Goal: Information Seeking & Learning: Check status

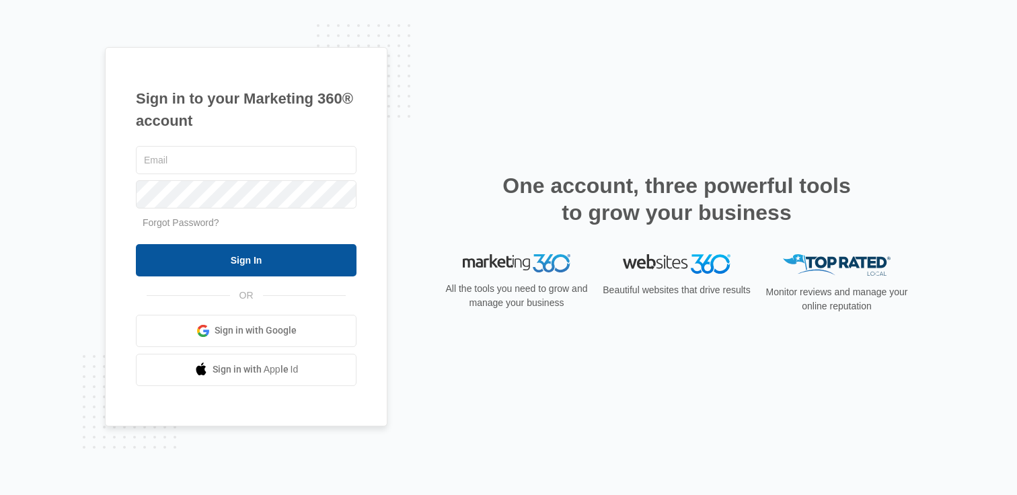
type input "[PERSON_NAME][EMAIL_ADDRESS][PERSON_NAME][DOMAIN_NAME]"
click at [233, 254] on input "Sign In" at bounding box center [246, 260] width 221 height 32
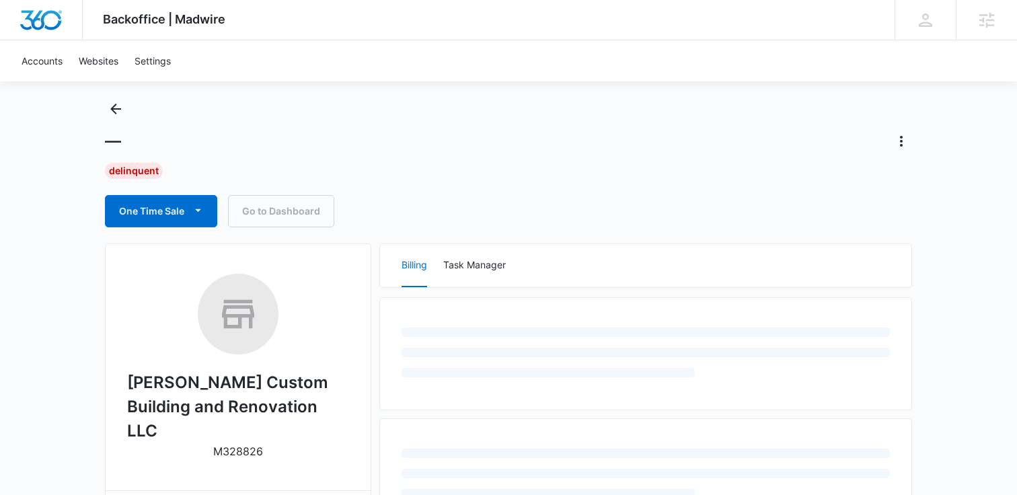
scroll to position [28, 0]
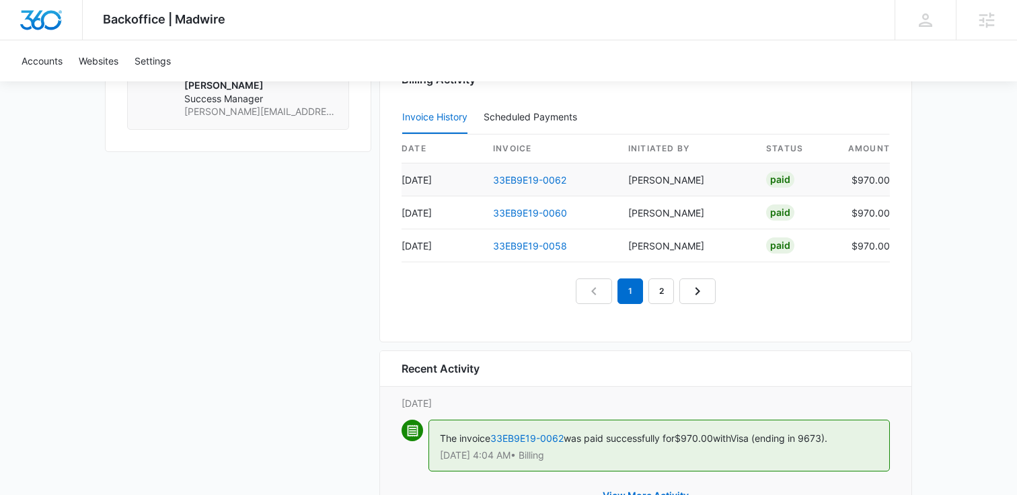
scroll to position [1300, 0]
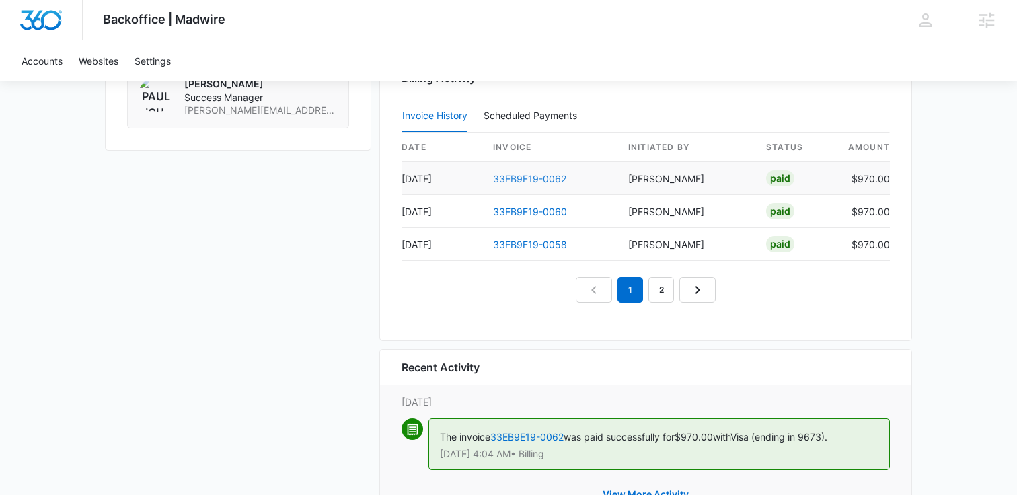
click at [537, 175] on link "33EB9E19-0062" at bounding box center [529, 178] width 73 height 11
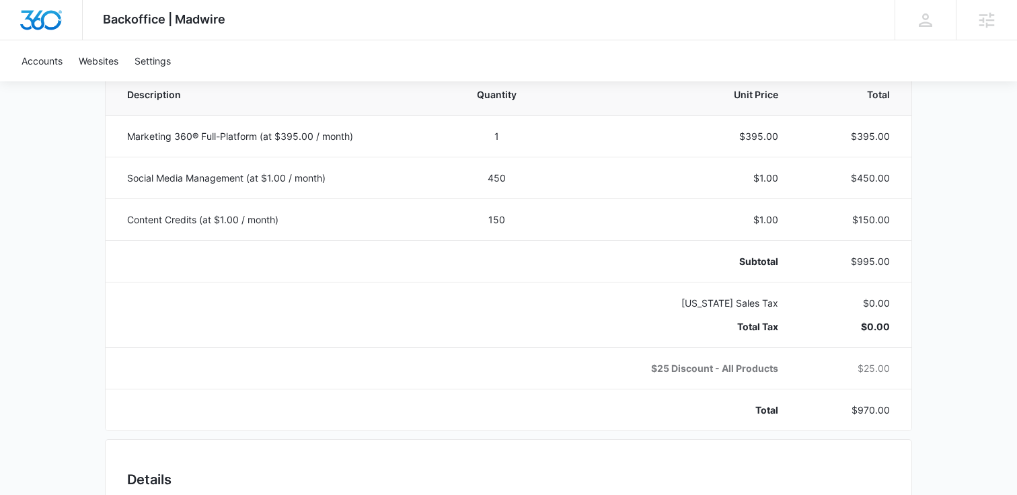
scroll to position [284, 0]
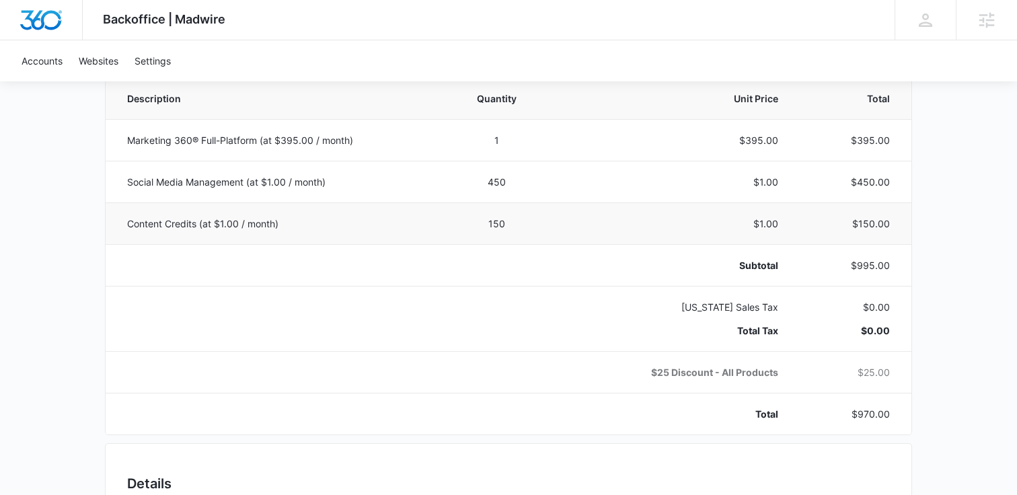
click at [155, 224] on p "Content Credits (at $1.00 / month)" at bounding box center [276, 224] width 299 height 14
click at [230, 221] on p "Content Credits (at $1.00 / month)" at bounding box center [276, 224] width 299 height 14
drag, startPoint x: 198, startPoint y: 223, endPoint x: 334, endPoint y: 227, distance: 135.9
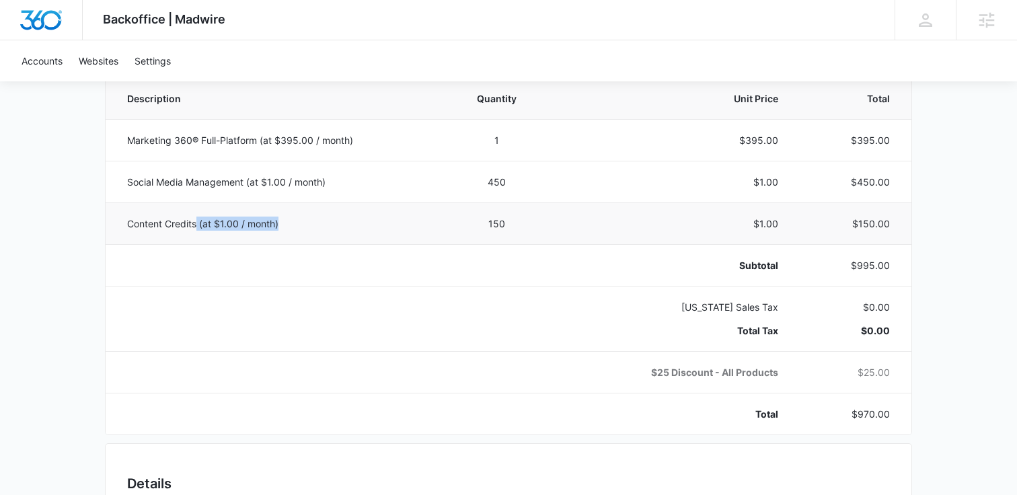
click at [334, 227] on p "Content Credits (at $1.00 / month)" at bounding box center [276, 224] width 299 height 14
copy p "(at $1.00 / month)"
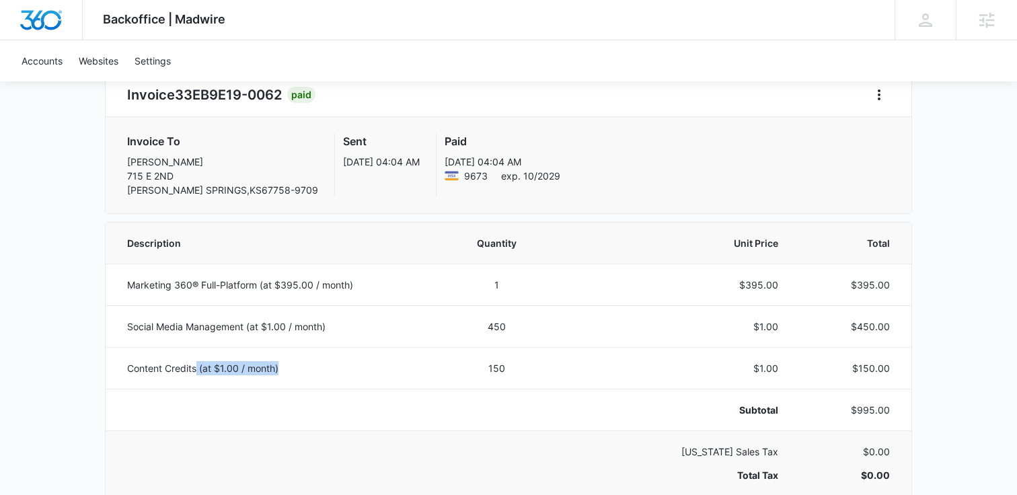
scroll to position [0, 0]
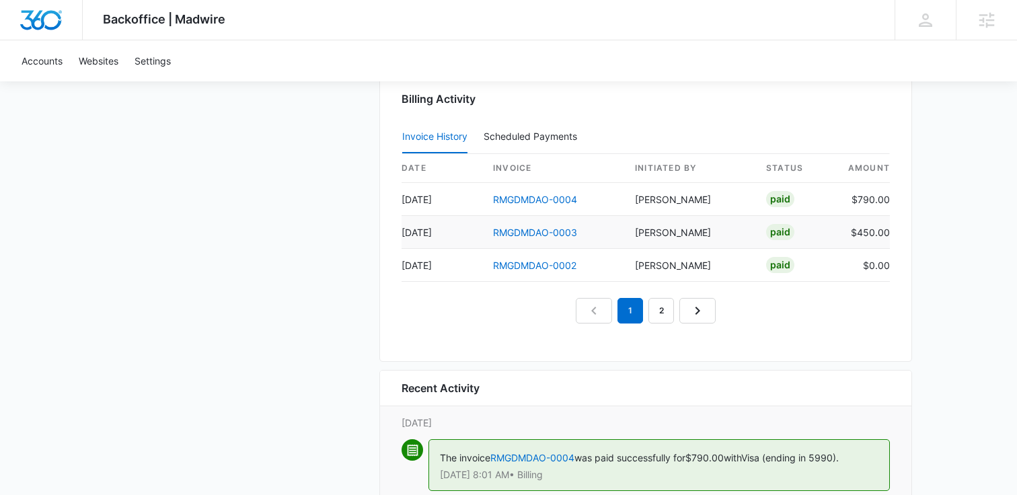
scroll to position [1462, 0]
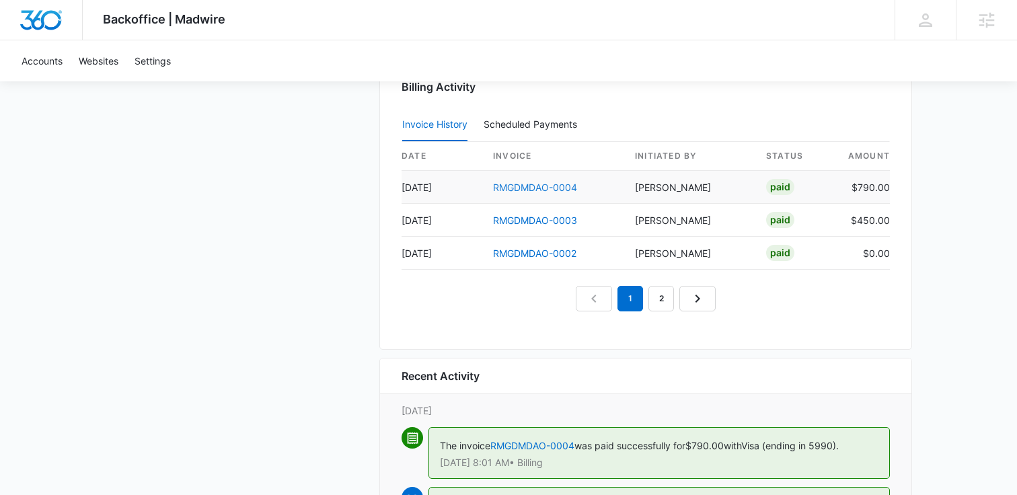
click at [533, 188] on link "RMGDMDAO-0004" at bounding box center [535, 187] width 84 height 11
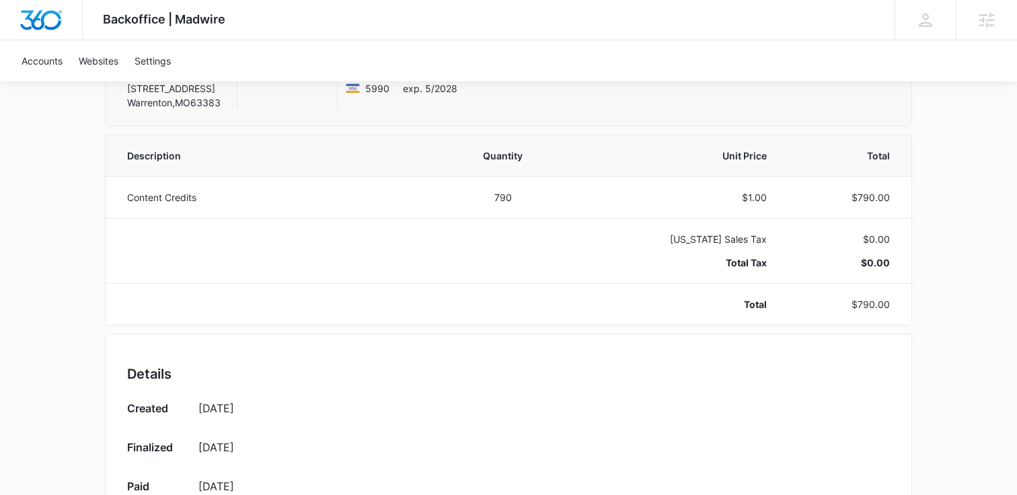
scroll to position [223, 0]
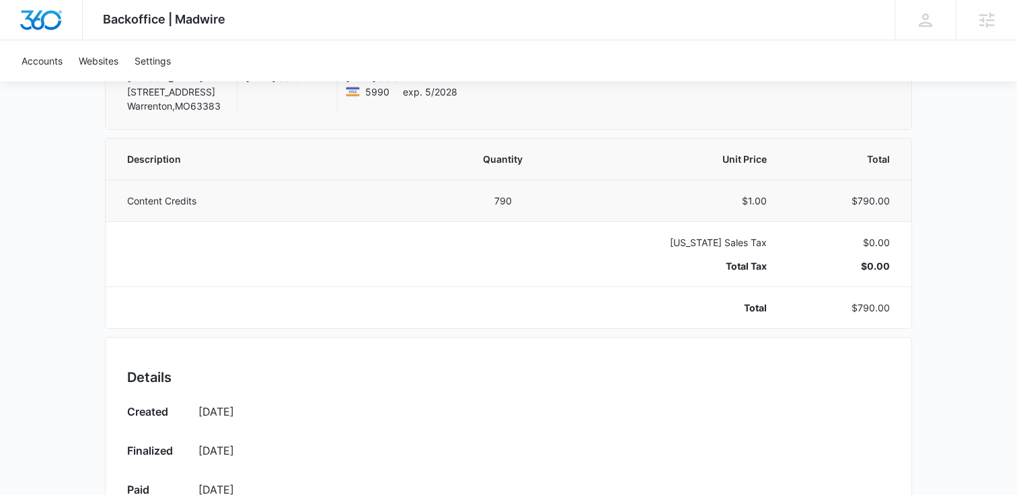
click at [156, 190] on td "Content Credits" at bounding box center [274, 201] width 336 height 42
click at [156, 198] on p "Content Credits" at bounding box center [276, 201] width 299 height 14
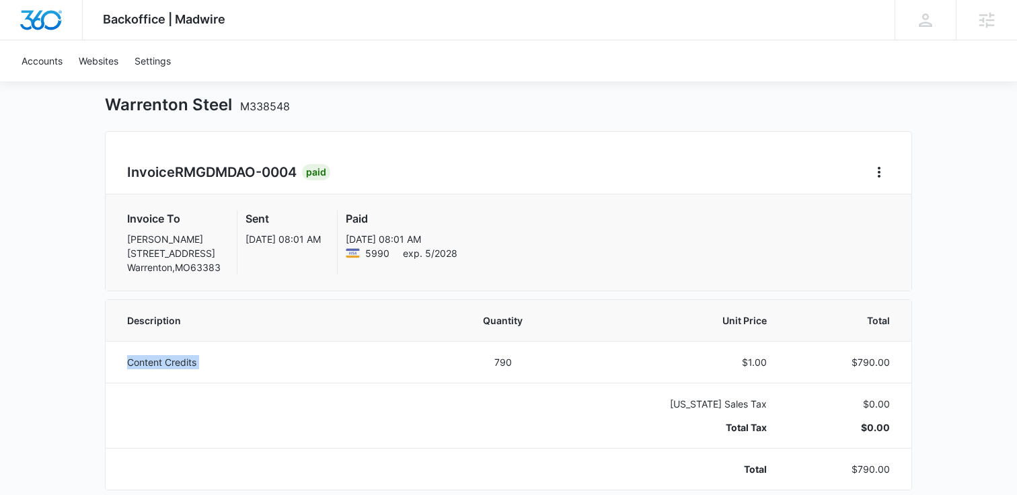
scroll to position [0, 0]
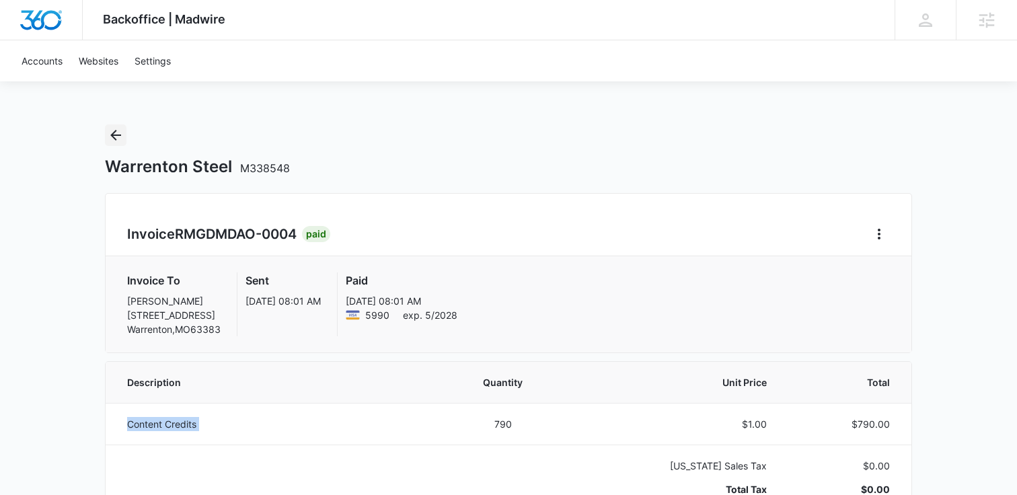
click at [114, 143] on icon "Back" at bounding box center [116, 135] width 16 height 16
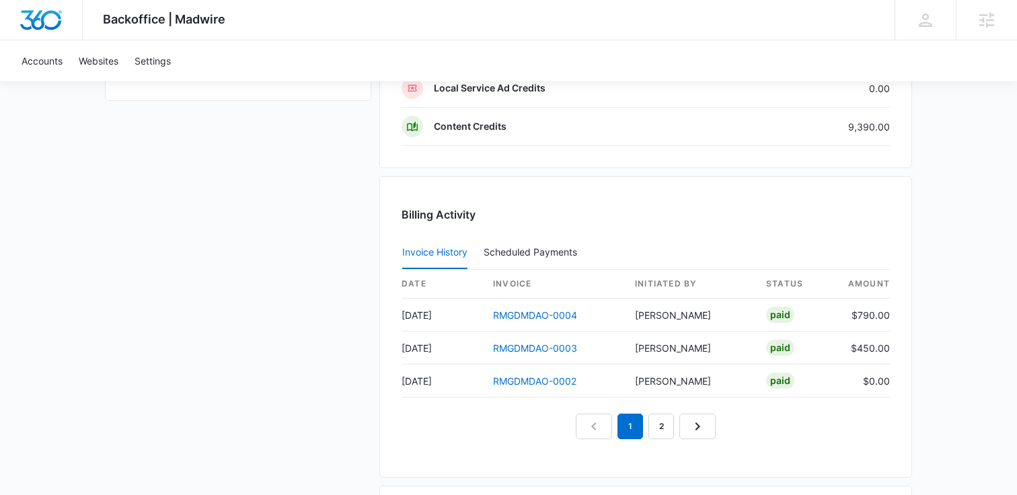
scroll to position [1345, 0]
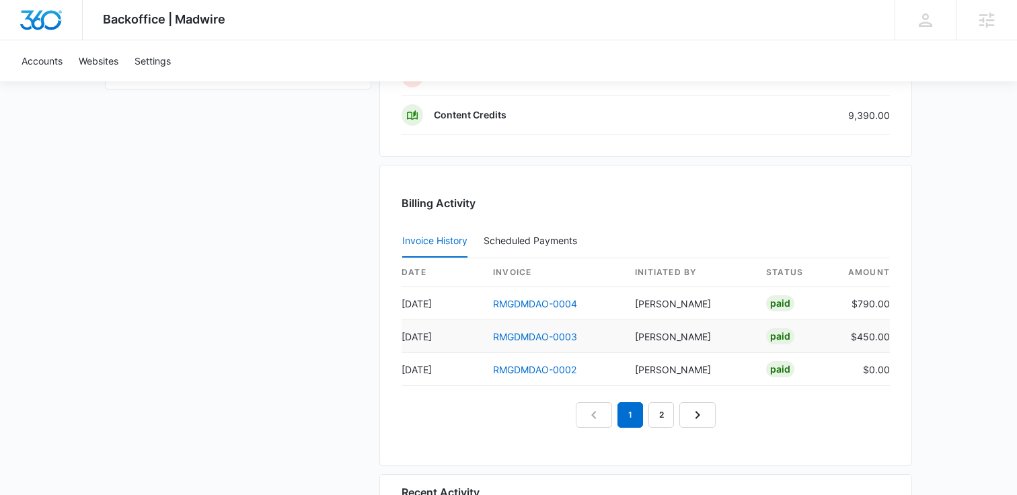
click at [416, 337] on td "[DATE]" at bounding box center [442, 336] width 81 height 33
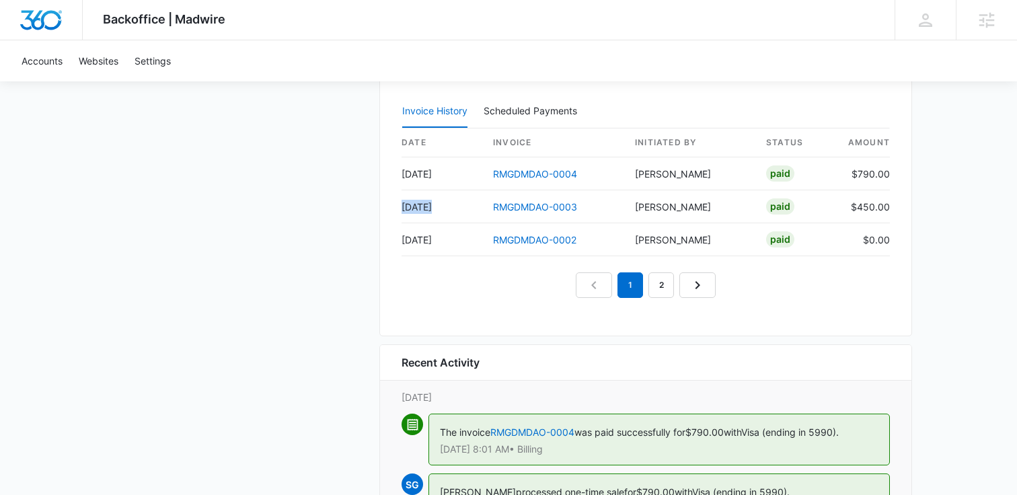
scroll to position [1476, 0]
click at [417, 207] on td "Oct 3" at bounding box center [442, 206] width 81 height 33
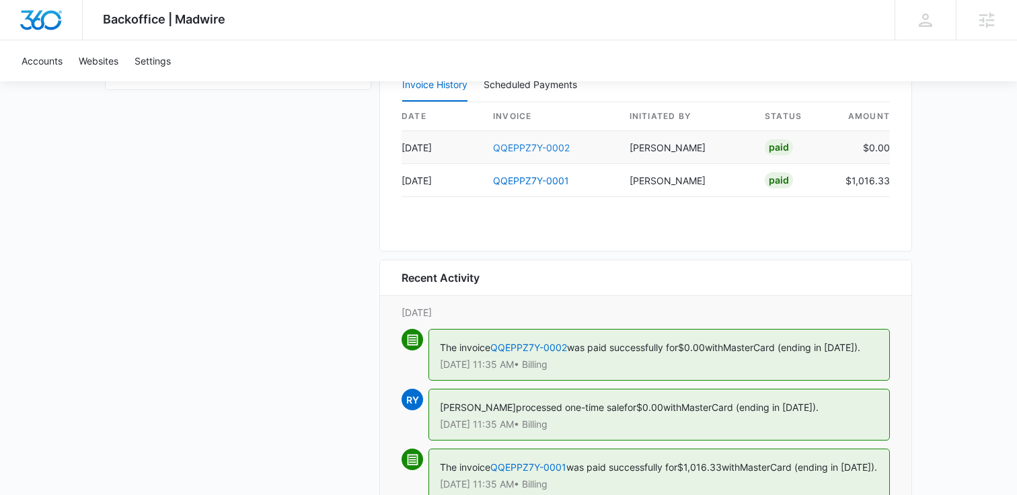
scroll to position [1300, 0]
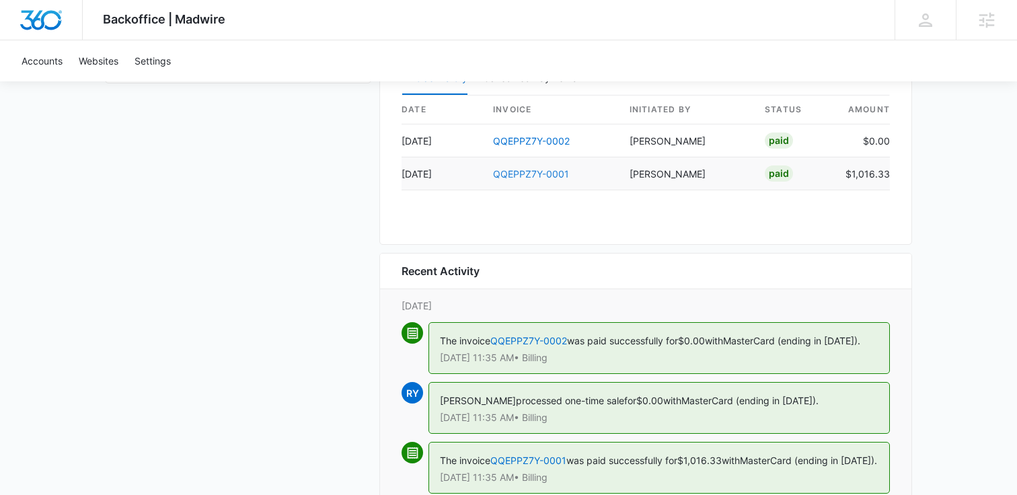
click at [539, 174] on link "QQEPPZ7Y-0001" at bounding box center [531, 173] width 76 height 11
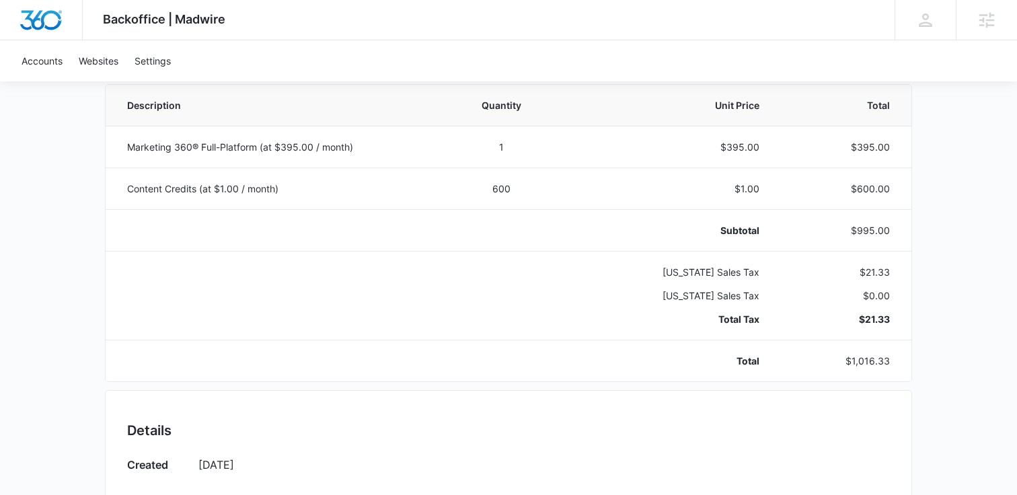
scroll to position [278, 0]
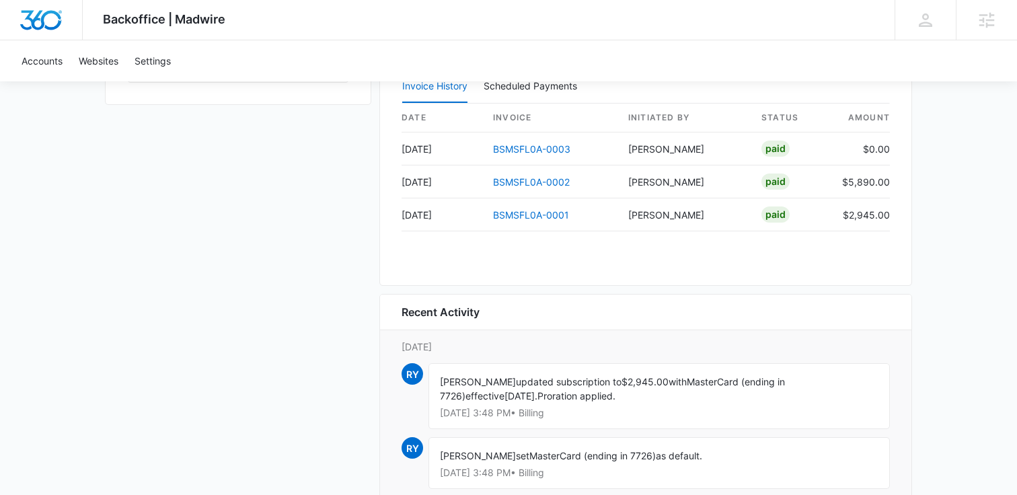
scroll to position [1331, 0]
click at [517, 213] on link "BSMSFL0A-0001" at bounding box center [531, 213] width 76 height 11
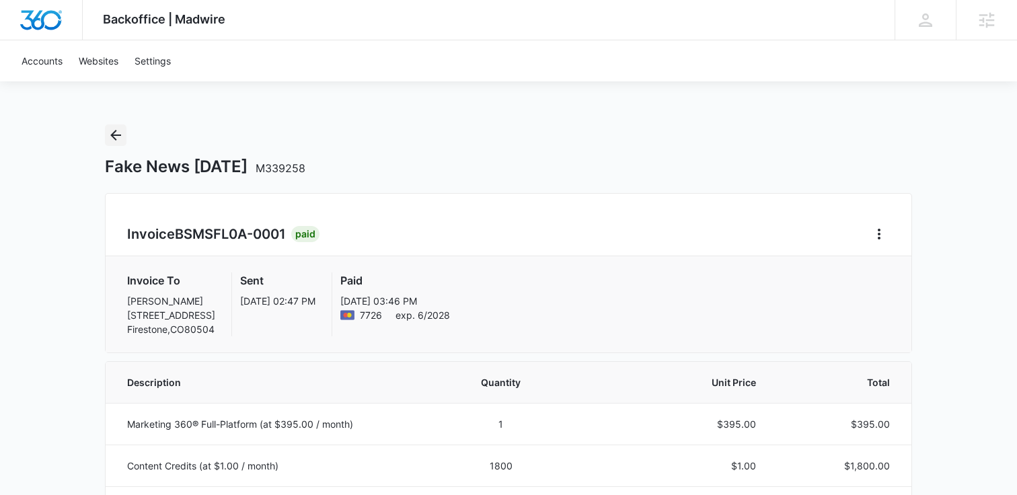
click at [117, 141] on icon "Back" at bounding box center [116, 135] width 16 height 16
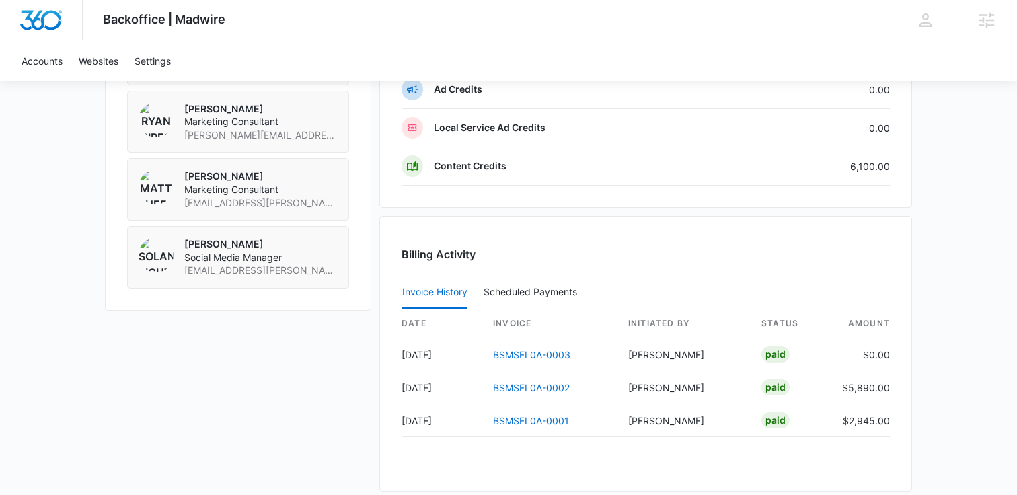
scroll to position [1123, 0]
click at [534, 387] on link "BSMSFL0A-0002" at bounding box center [531, 388] width 77 height 11
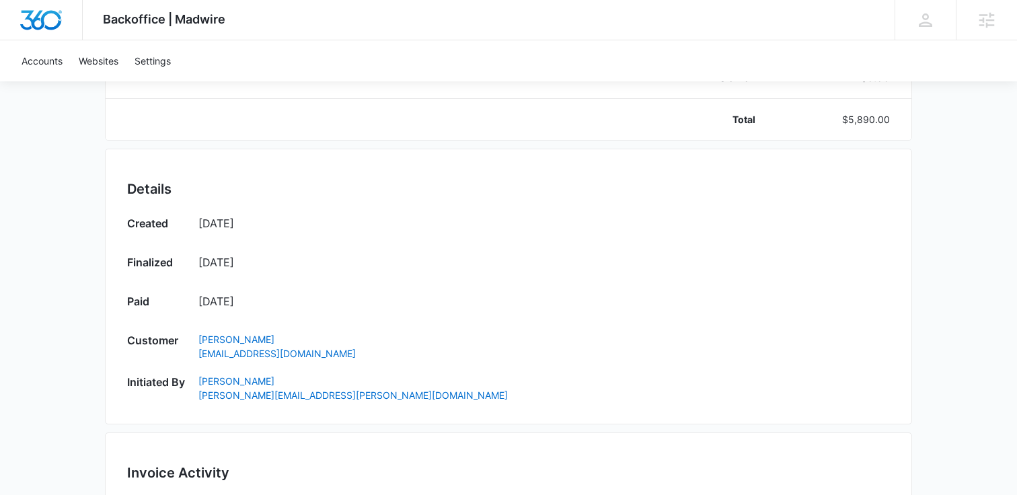
scroll to position [728, 0]
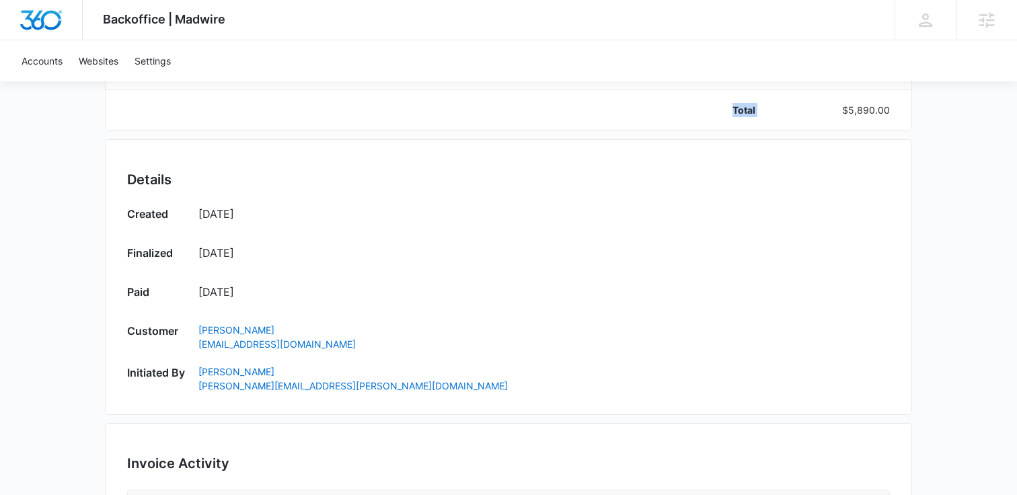
drag, startPoint x: 850, startPoint y: 141, endPoint x: 919, endPoint y: 142, distance: 68.6
click at [922, 142] on div "Backoffice | Madwire Apps Settings Brittany Jackson brittany.jackson@madwire.co…" at bounding box center [508, 32] width 1017 height 1520
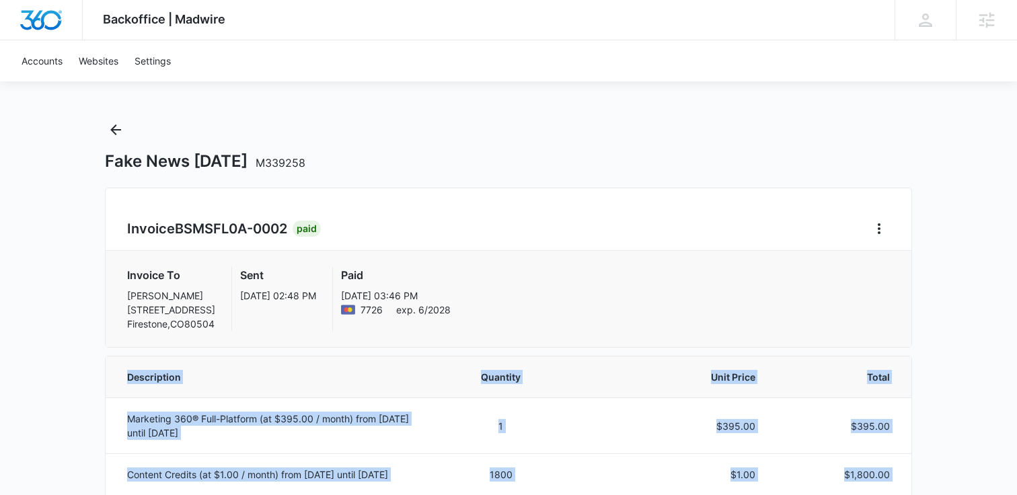
scroll to position [0, 0]
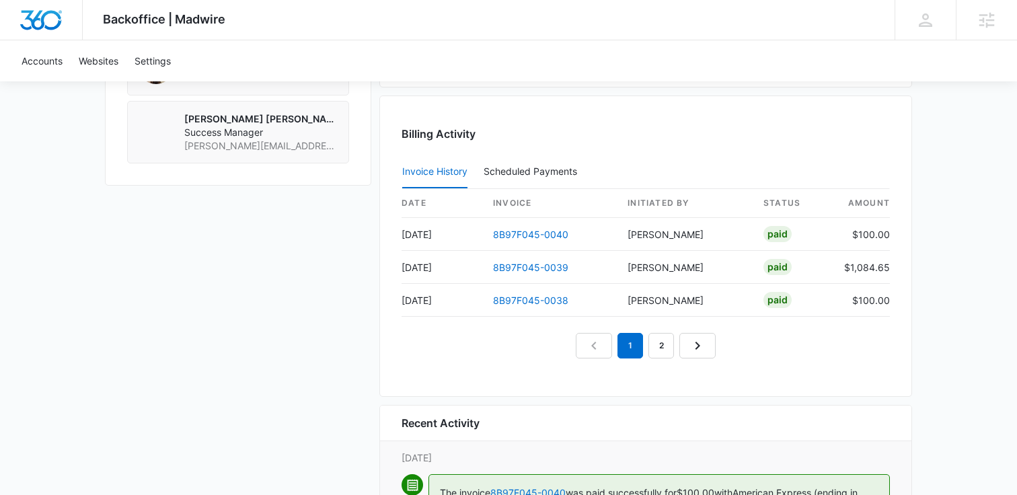
scroll to position [1277, 0]
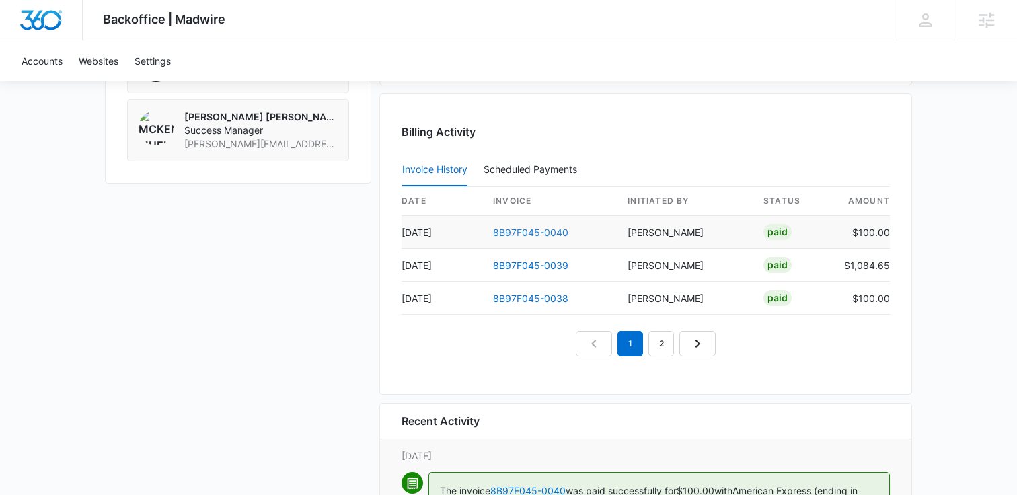
click at [555, 231] on link "8B97F045-0040" at bounding box center [530, 232] width 75 height 11
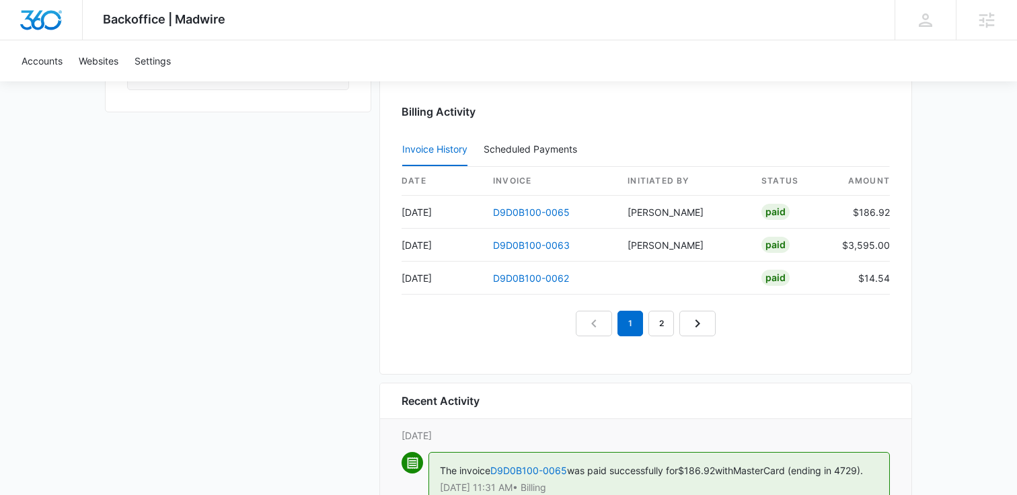
scroll to position [1319, 0]
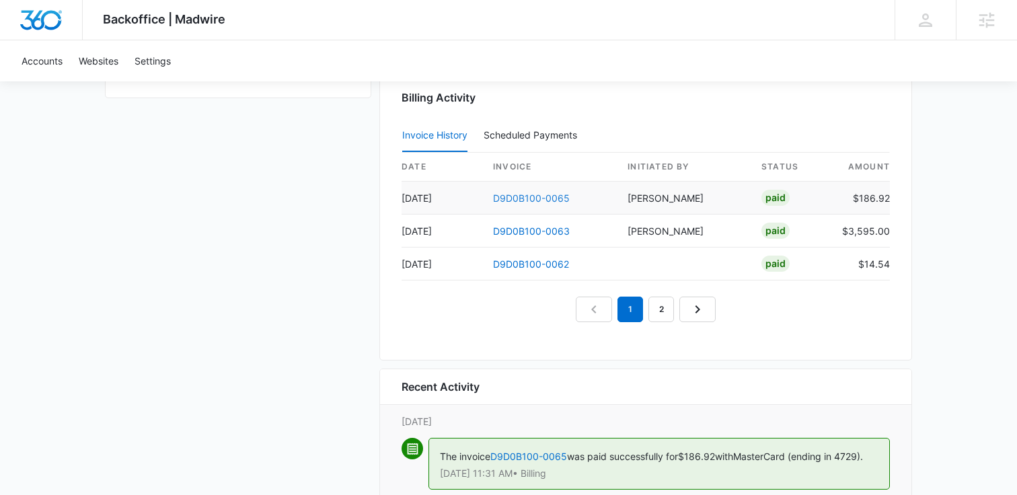
click at [533, 196] on link "D9D0B100-0065" at bounding box center [531, 197] width 77 height 11
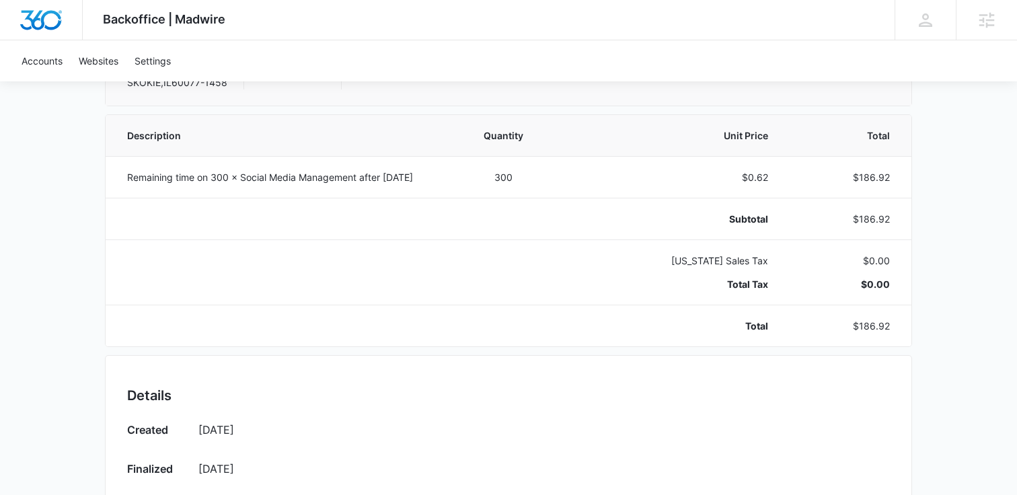
scroll to position [252, 0]
